Goal: Task Accomplishment & Management: Use online tool/utility

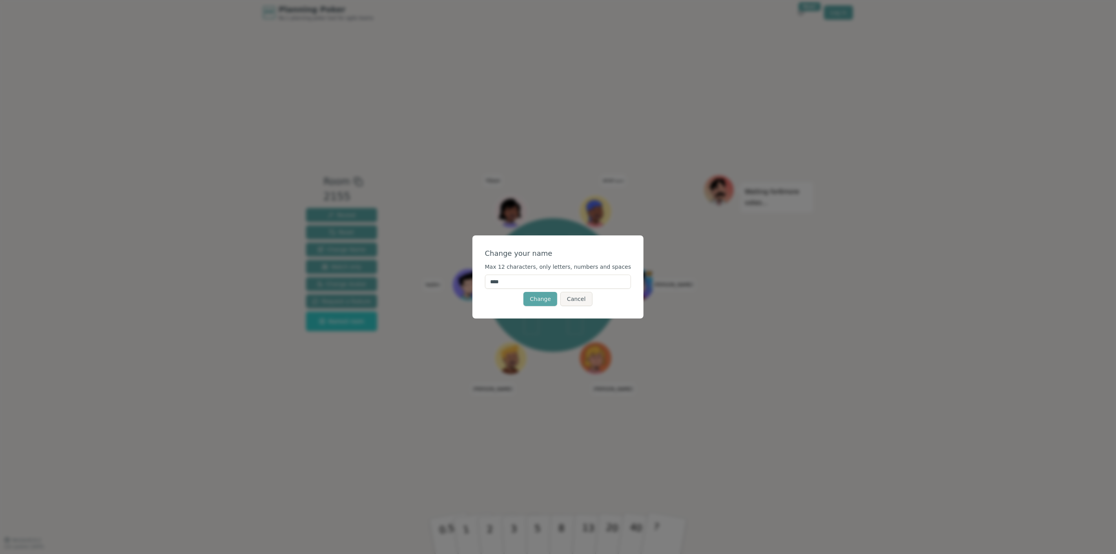
click at [592, 280] on input "****" at bounding box center [558, 282] width 146 height 14
type input "*****"
click button "Change" at bounding box center [540, 299] width 34 height 14
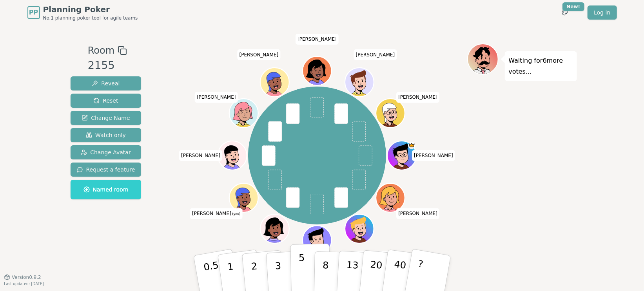
click at [306, 264] on button "5" at bounding box center [310, 274] width 40 height 60
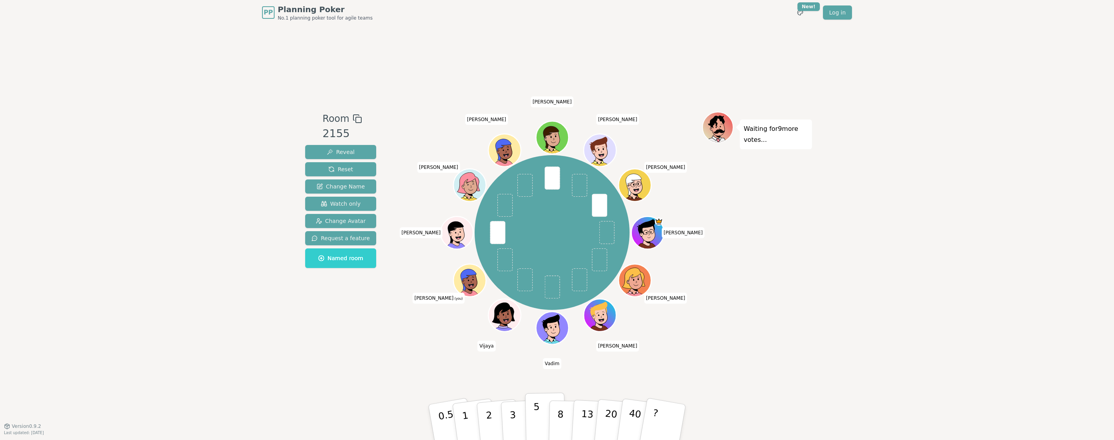
click at [546, 415] on button "5" at bounding box center [545, 423] width 40 height 60
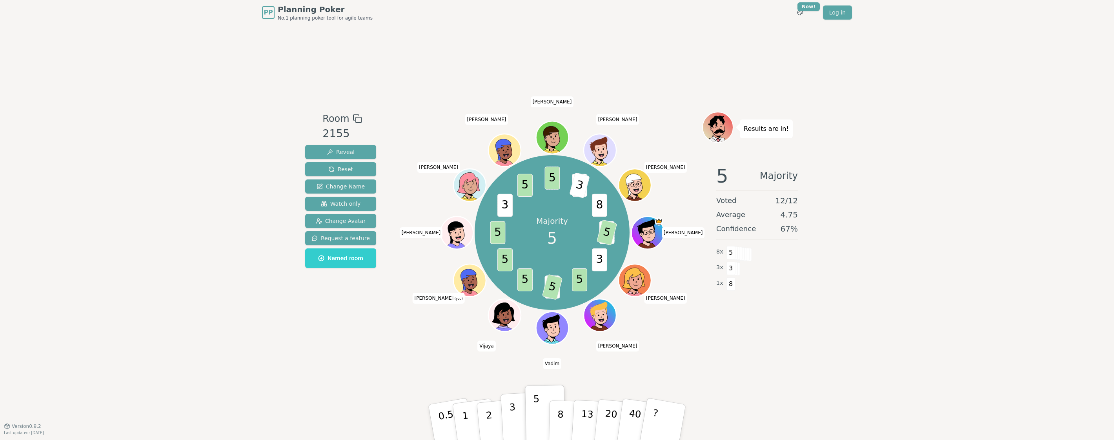
click at [514, 421] on p "3" at bounding box center [513, 423] width 9 height 43
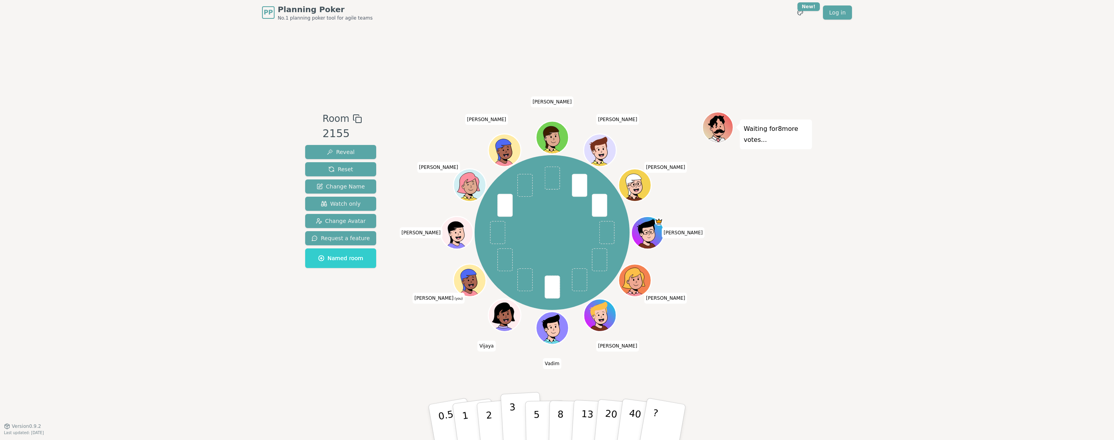
click at [513, 412] on p "3" at bounding box center [513, 423] width 9 height 43
click at [383, 353] on div "Room 2155 Reveal Reset Change Name Watch only Change Avatar Request a feature N…" at bounding box center [557, 225] width 510 height 401
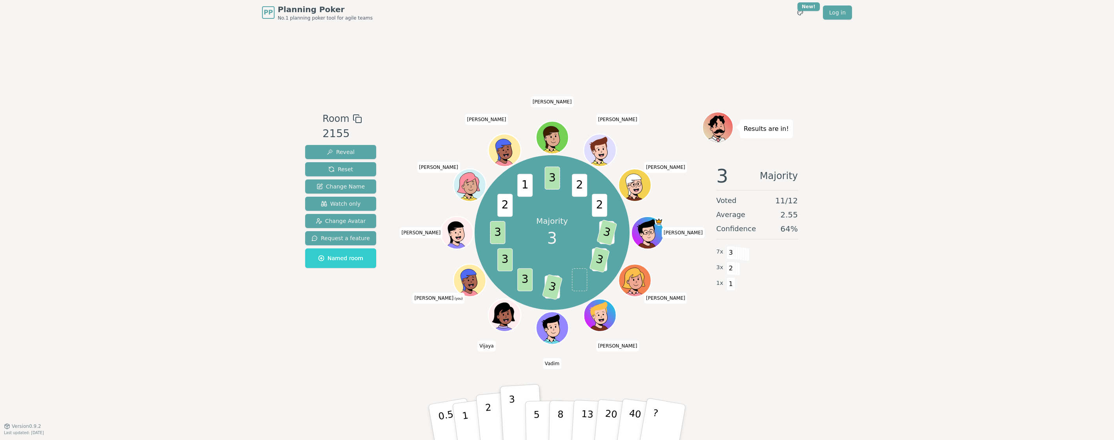
click at [487, 411] on p "2" at bounding box center [490, 423] width 10 height 43
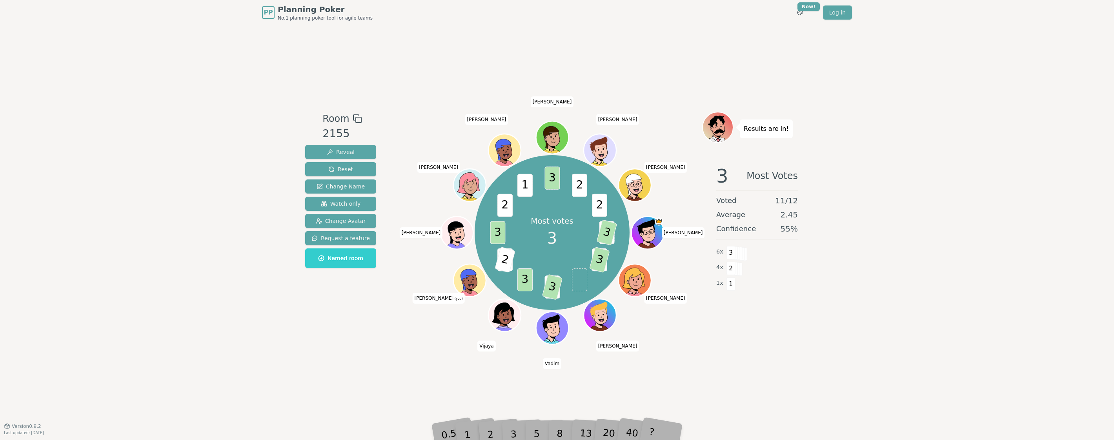
click at [414, 368] on div "Room 2155 Reveal Reset Change Name Watch only Change Avatar Request a feature N…" at bounding box center [557, 225] width 510 height 401
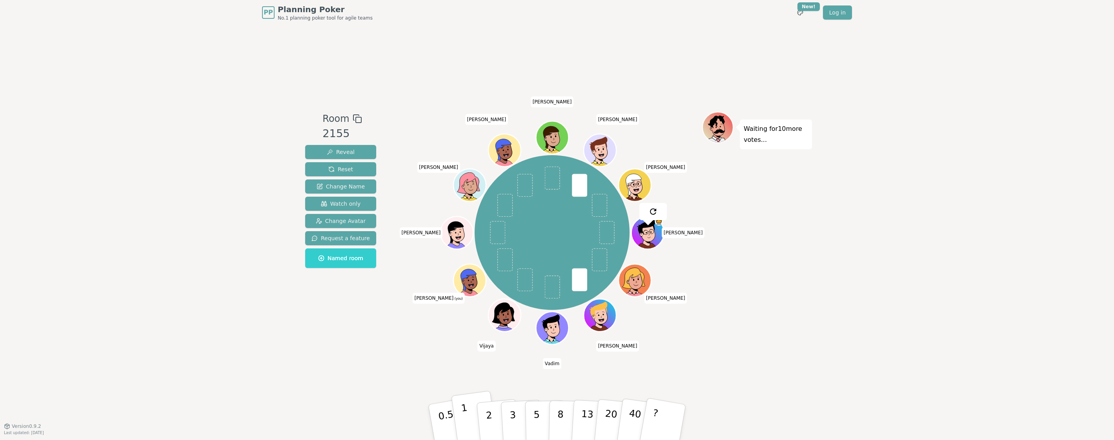
click at [473, 413] on button "1" at bounding box center [474, 423] width 47 height 64
click at [438, 355] on div "Room 2155 Reveal Reset Change Name Watch only Change Avatar Request a feature N…" at bounding box center [557, 225] width 510 height 401
click at [537, 413] on p "5" at bounding box center [536, 423] width 7 height 42
click at [387, 372] on div "Room 2155 Reveal Reset Change Name Watch only Change Avatar Request a feature N…" at bounding box center [557, 225] width 510 height 401
click at [536, 406] on p "5" at bounding box center [536, 423] width 7 height 42
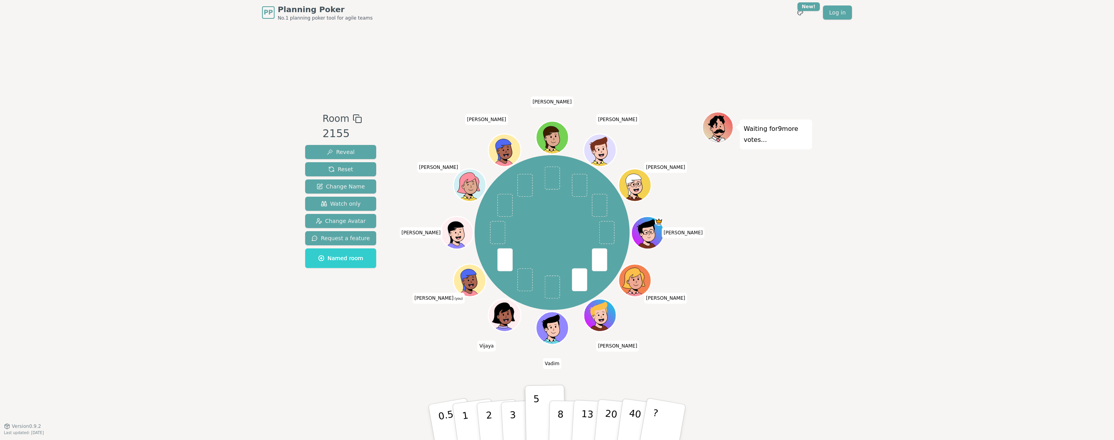
click at [798, 295] on div "Waiting for 9 more votes..." at bounding box center [757, 226] width 110 height 228
click at [782, 393] on div "Room 2155 Reveal Reset Change Name Watch only Change Avatar Request a feature N…" at bounding box center [557, 225] width 510 height 401
click at [495, 425] on button "2" at bounding box center [498, 423] width 45 height 62
click at [730, 232] on div "Waiting for 10 more votes..." at bounding box center [757, 226] width 110 height 228
click at [369, 346] on div "Room 2155 Reveal Reset Change Name Watch only Change Avatar Request a feature N…" at bounding box center [557, 225] width 510 height 401
